Goal: Information Seeking & Learning: Learn about a topic

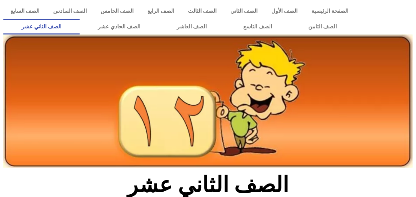
click at [404, 8] on div at bounding box center [386, 19] width 57 height 38
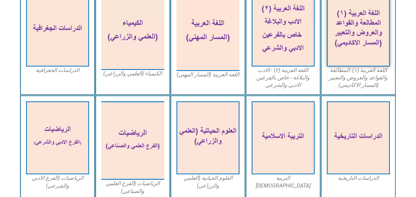
scroll to position [223, 0]
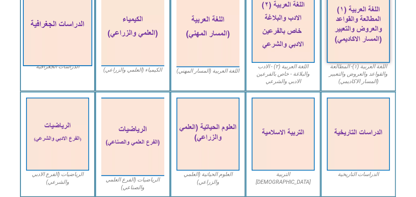
click at [66, 34] on img at bounding box center [57, 26] width 69 height 81
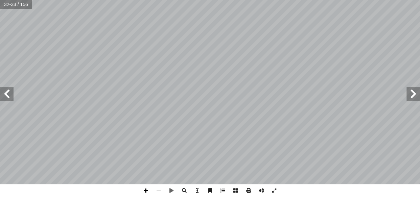
click at [144, 186] on span at bounding box center [145, 190] width 13 height 13
click at [269, 187] on div "٢٨ المرحلة الثانية (النضج): مــ� علــى شــكل قطــرات إ تنشــط فيهــ� التيــ�رات…" at bounding box center [210, 98] width 420 height 197
click at [143, 191] on span at bounding box center [145, 190] width 13 height 13
click at [6, 94] on span at bounding box center [7, 94] width 14 height 14
click at [159, 189] on span at bounding box center [158, 190] width 13 height 13
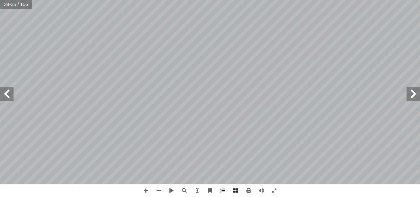
click at [409, 94] on span at bounding box center [414, 94] width 14 height 14
click at [271, 0] on html "الصفحة الرئيسية الصف الأول الصف الثاني الصف الثالث الصف الرابع الصف الخامس الصف…" at bounding box center [210, 31] width 420 height 62
click at [11, 93] on span at bounding box center [7, 94] width 14 height 14
click at [234, 62] on html "الصفحة الرئيسية الصف الأول الصف الثاني الصف الثالث الصف الرابع الصف الخامس الصف…" at bounding box center [210, 31] width 420 height 62
